Goal: Find specific page/section: Find specific page/section

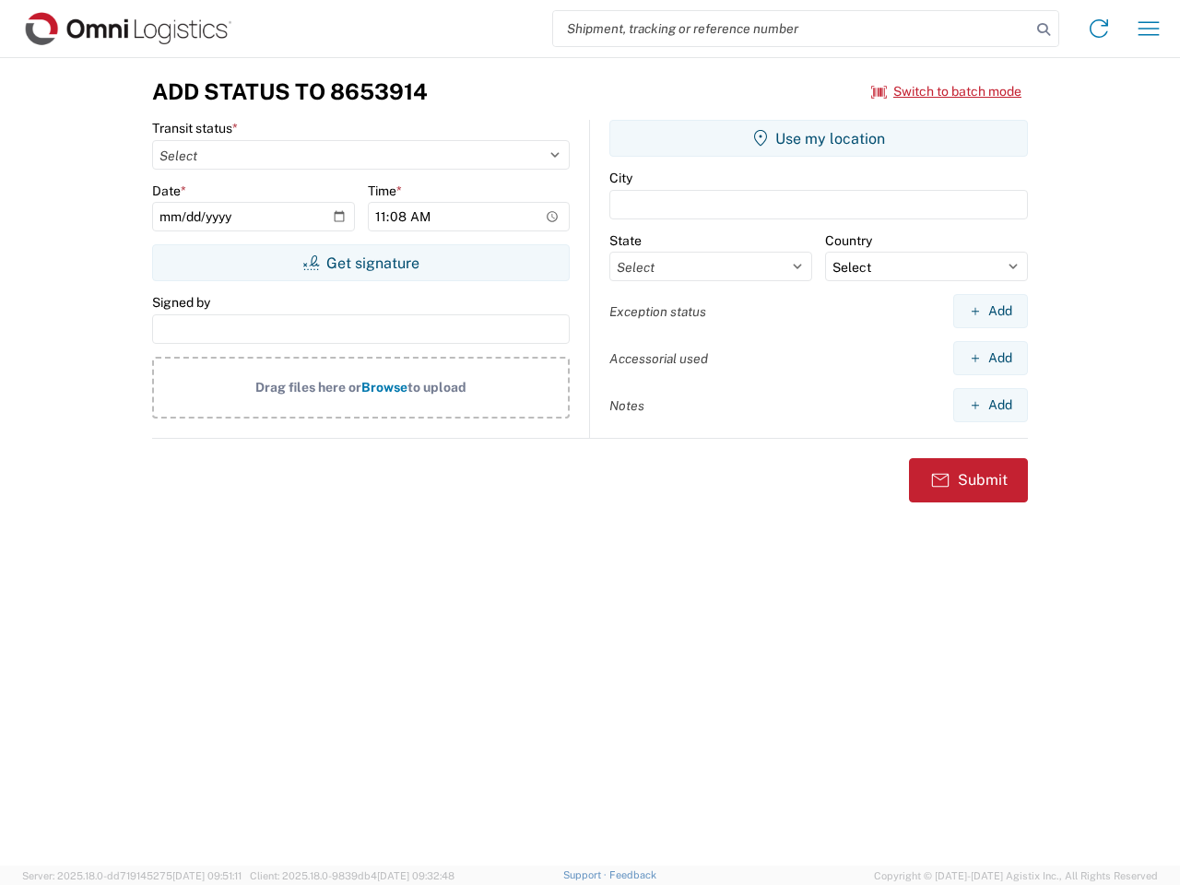
click at [792, 29] on input "search" at bounding box center [791, 28] width 477 height 35
click at [1043, 29] on icon at bounding box center [1043, 30] width 26 height 26
click at [1099, 29] on icon at bounding box center [1098, 28] width 29 height 29
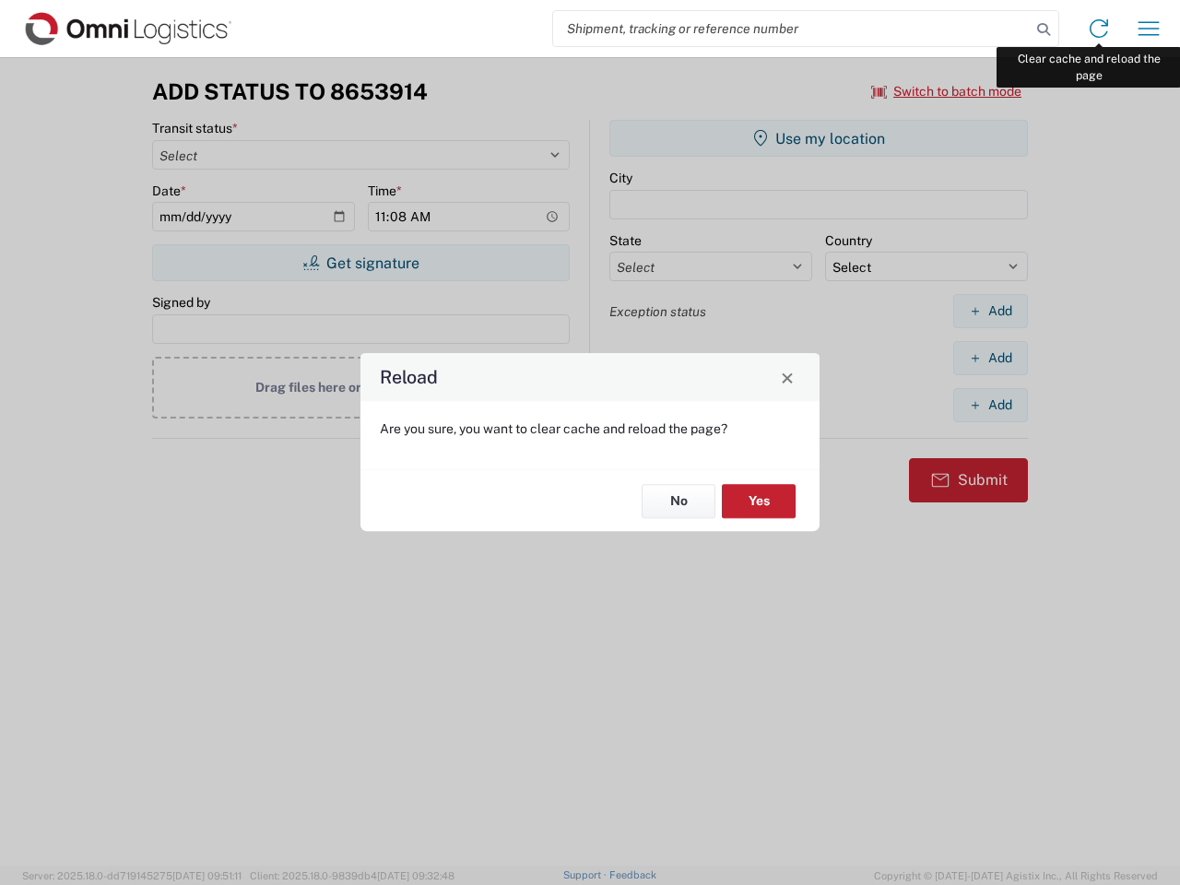
click at [1148, 29] on div "Reload Are you sure, you want to clear cache and reload the page? No Yes" at bounding box center [590, 442] width 1180 height 885
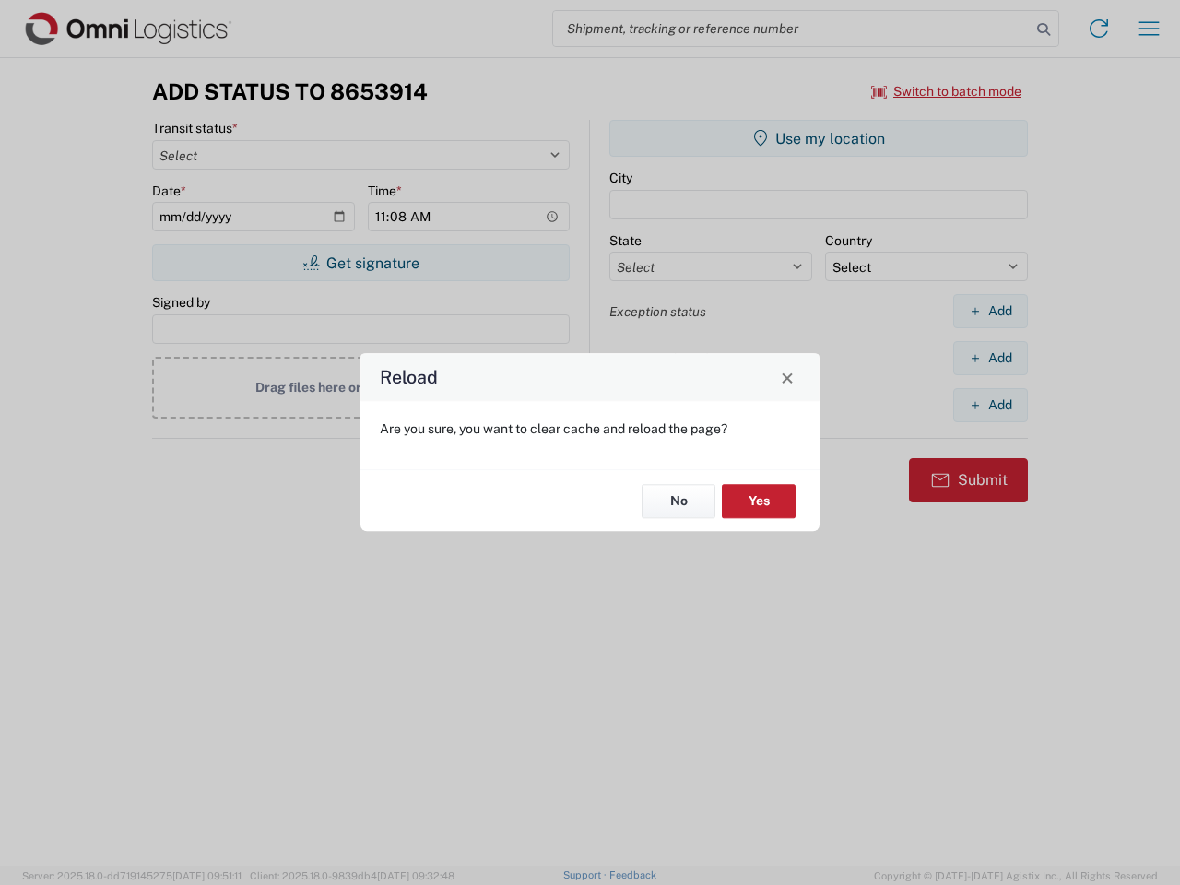
click at [947, 91] on div "Reload Are you sure, you want to clear cache and reload the page? No Yes" at bounding box center [590, 442] width 1180 height 885
click at [360, 263] on div "Reload Are you sure, you want to clear cache and reload the page? No Yes" at bounding box center [590, 442] width 1180 height 885
click at [818, 138] on div "Reload Are you sure, you want to clear cache and reload the page? No Yes" at bounding box center [590, 442] width 1180 height 885
click at [990, 311] on div "Reload Are you sure, you want to clear cache and reload the page? No Yes" at bounding box center [590, 442] width 1180 height 885
click at [990, 358] on div "Reload Are you sure, you want to clear cache and reload the page? No Yes" at bounding box center [590, 442] width 1180 height 885
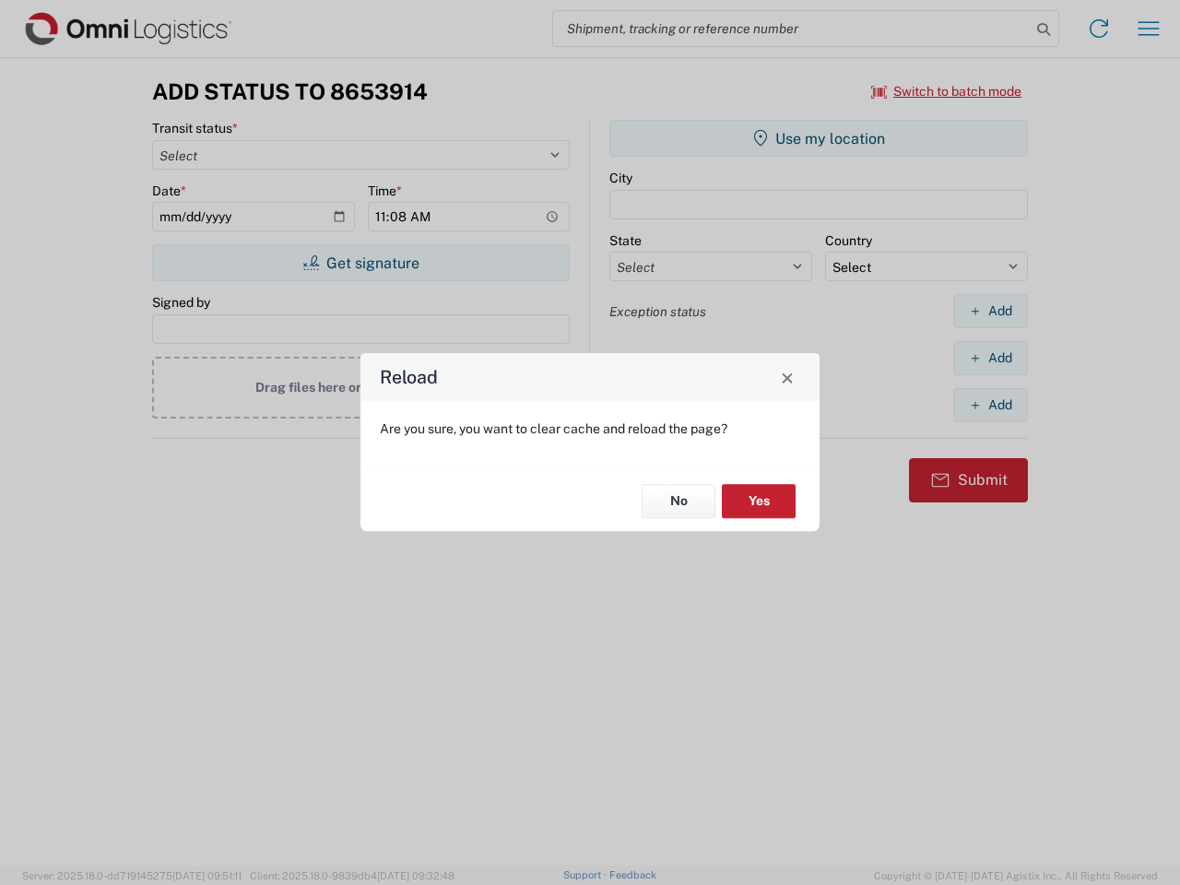
click at [990, 405] on div "Reload Are you sure, you want to clear cache and reload the page? No Yes" at bounding box center [590, 442] width 1180 height 885
